Goal: Task Accomplishment & Management: Manage account settings

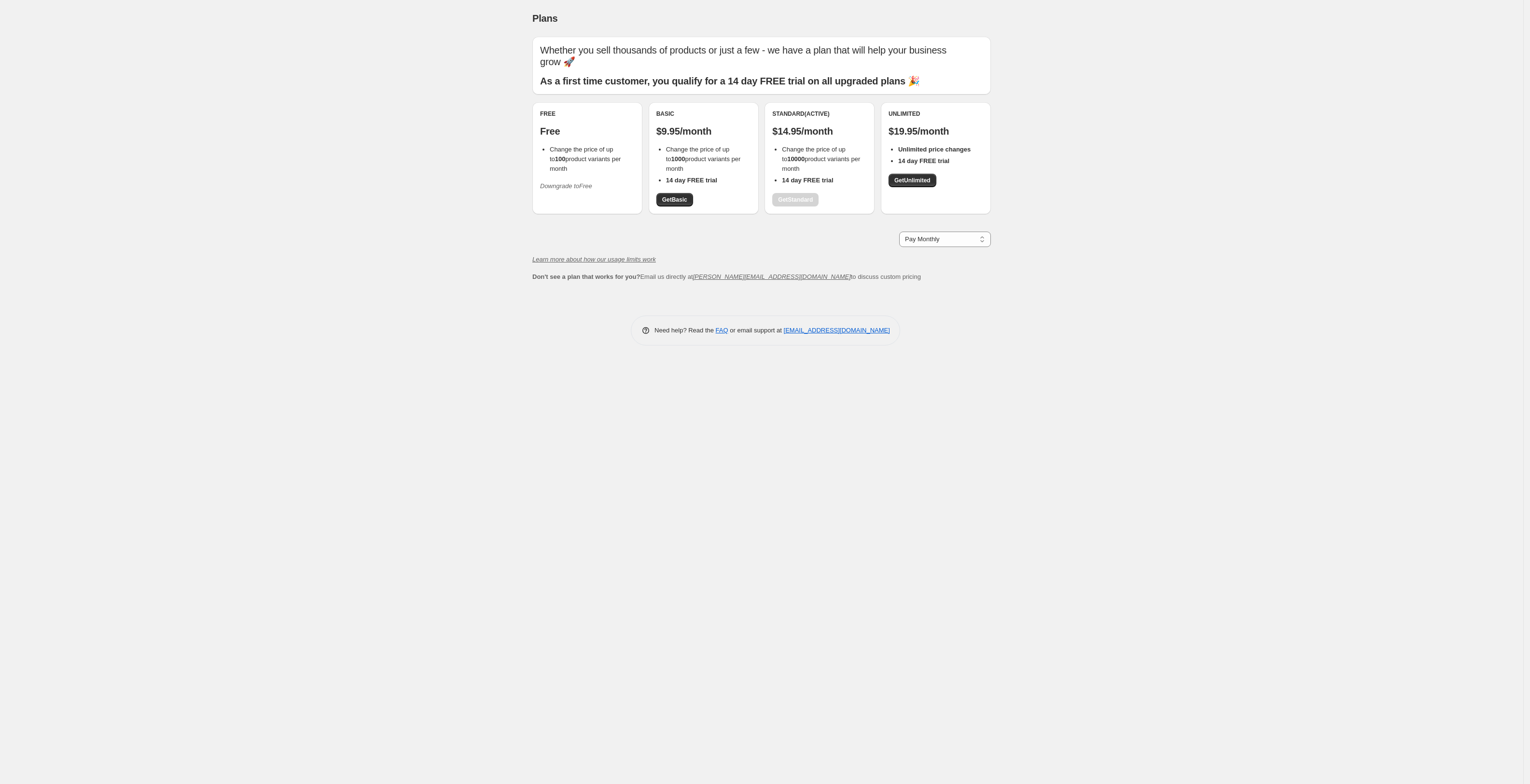
click at [569, 182] on span "Downgrade to Free" at bounding box center [566, 186] width 52 height 10
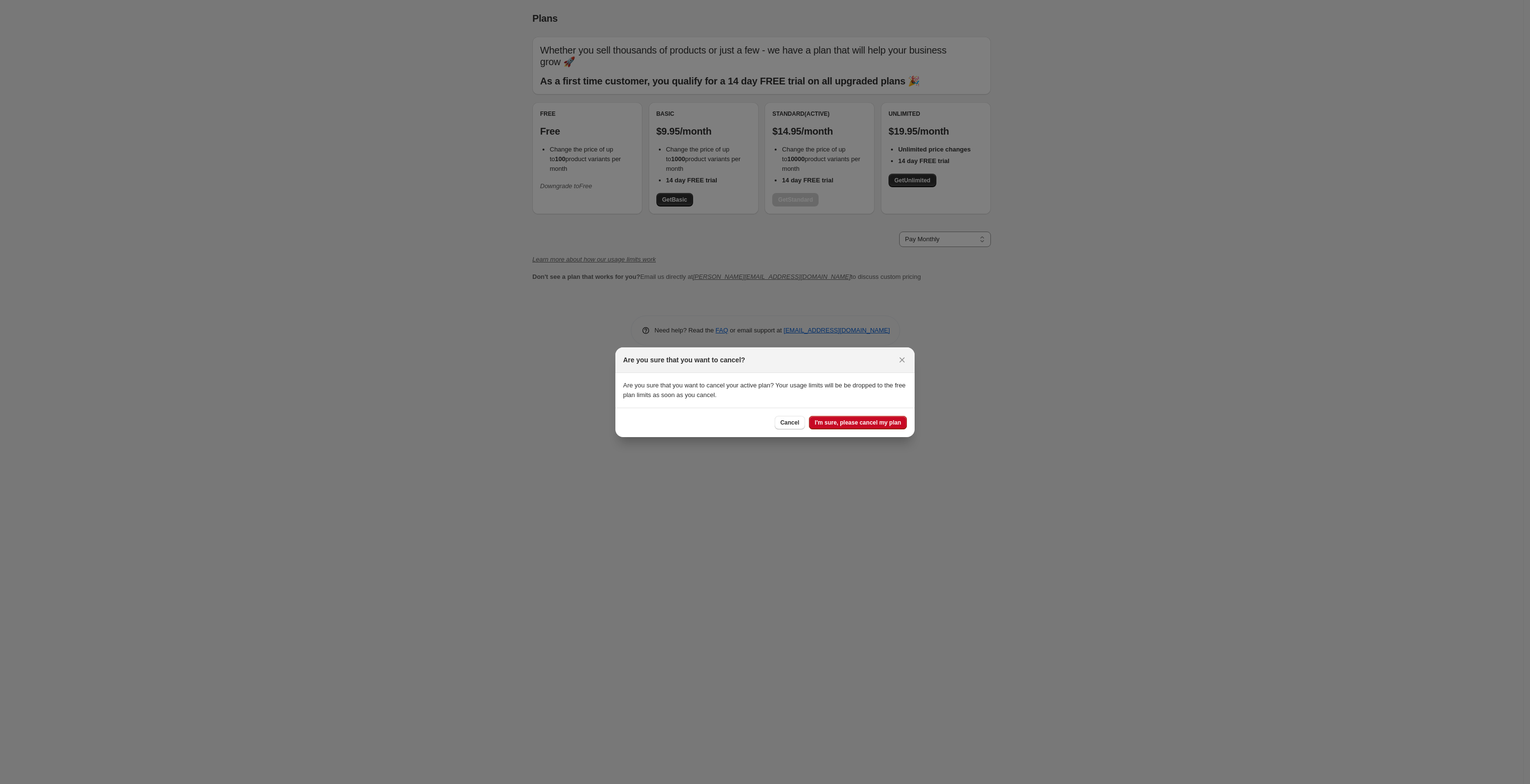
click at [843, 423] on span "I'm sure, please cancel my plan" at bounding box center [858, 423] width 86 height 8
